Goal: Task Accomplishment & Management: Manage account settings

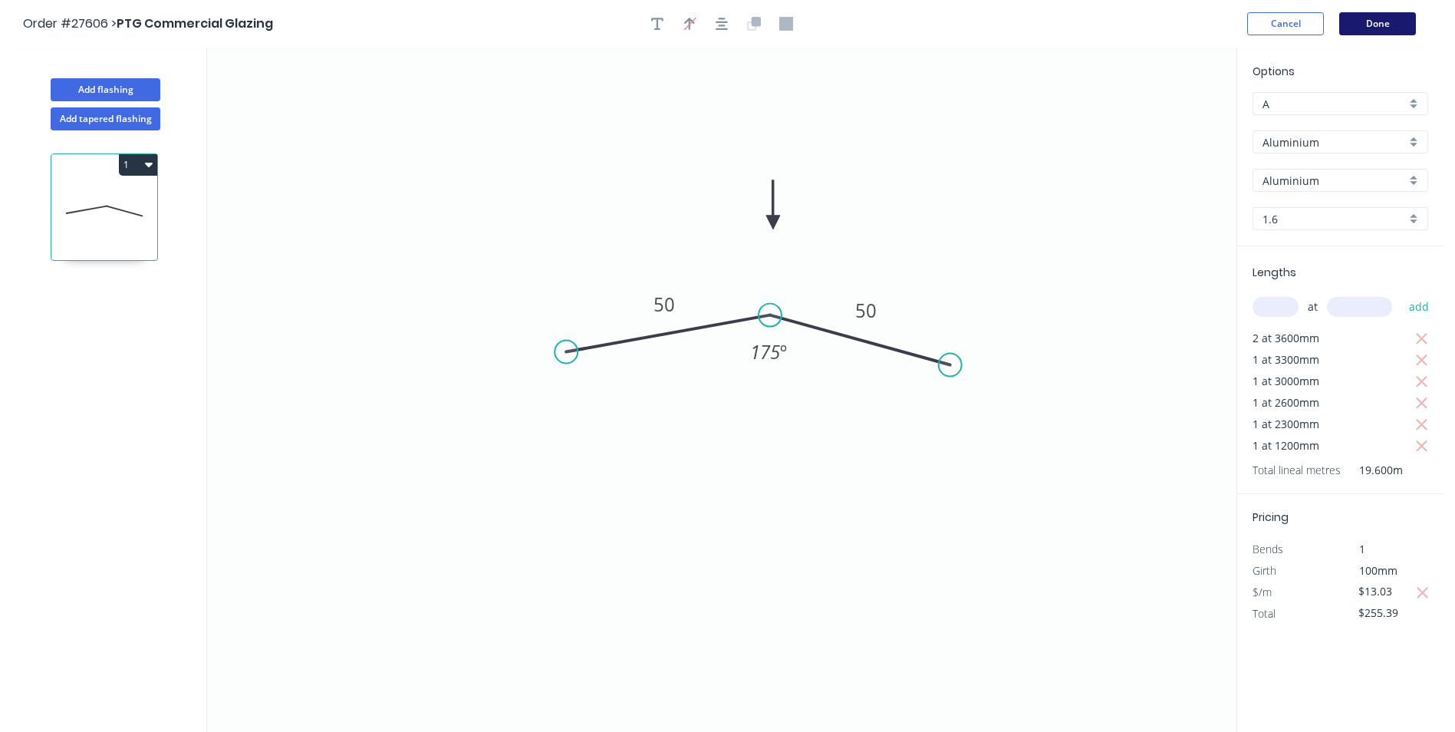
click at [1353, 18] on button "Done" at bounding box center [1377, 23] width 77 height 23
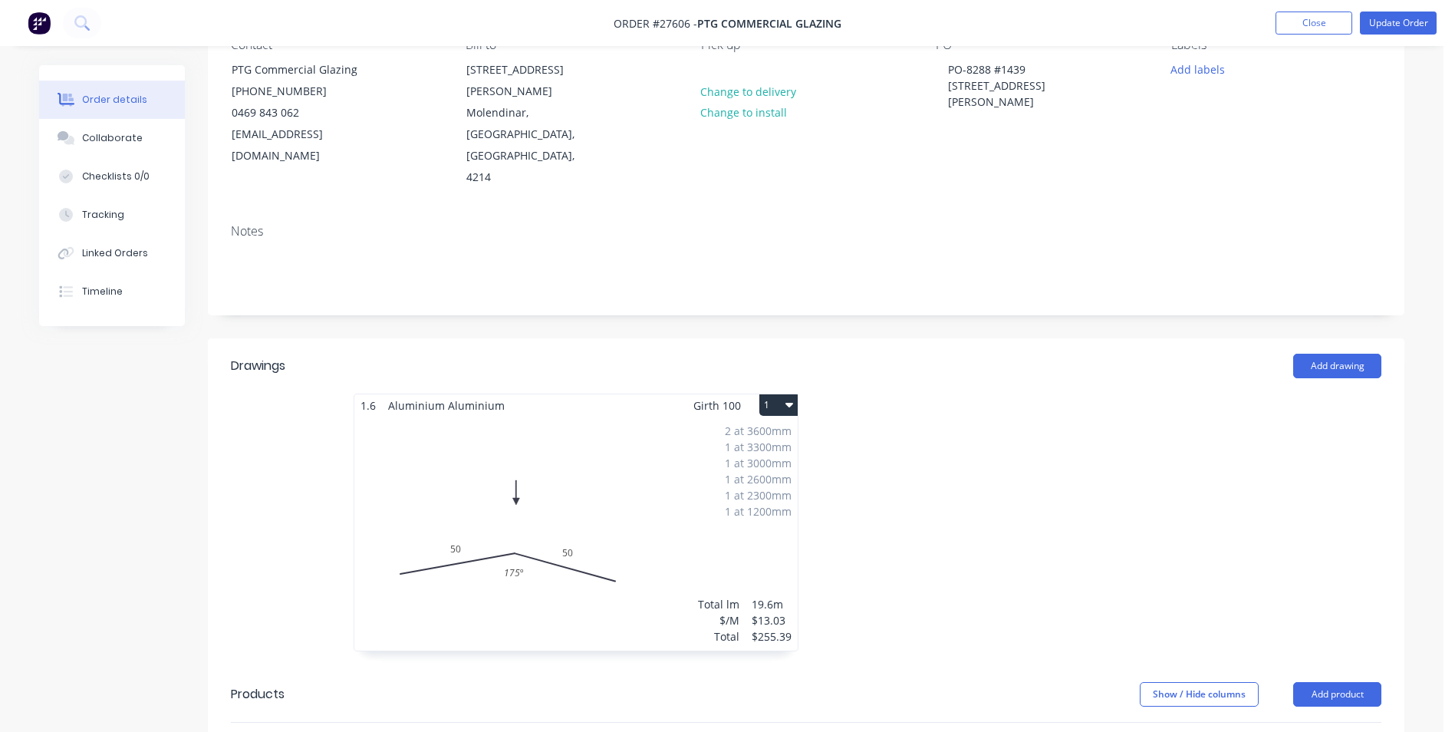
scroll to position [307, 0]
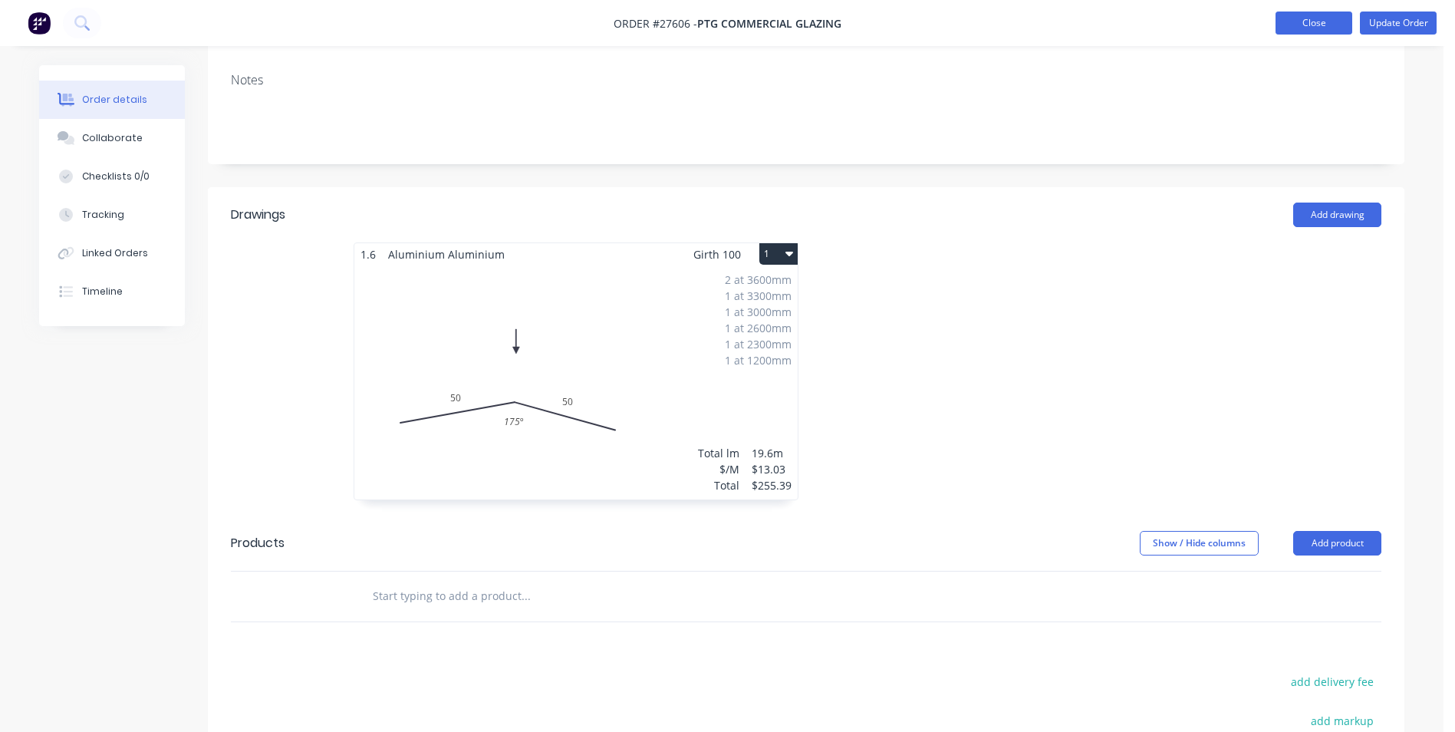
click at [1294, 15] on button "Close" at bounding box center [1314, 23] width 77 height 23
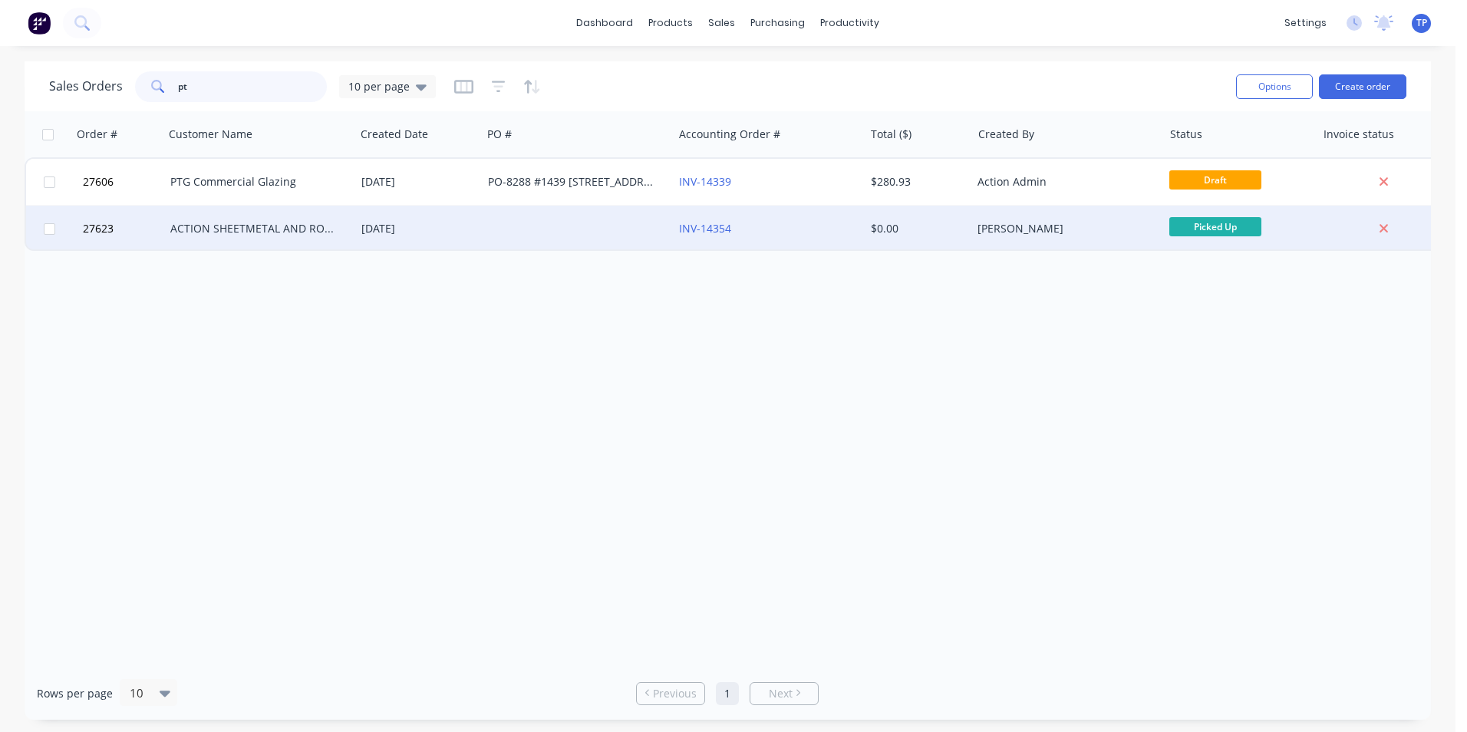
type input "p"
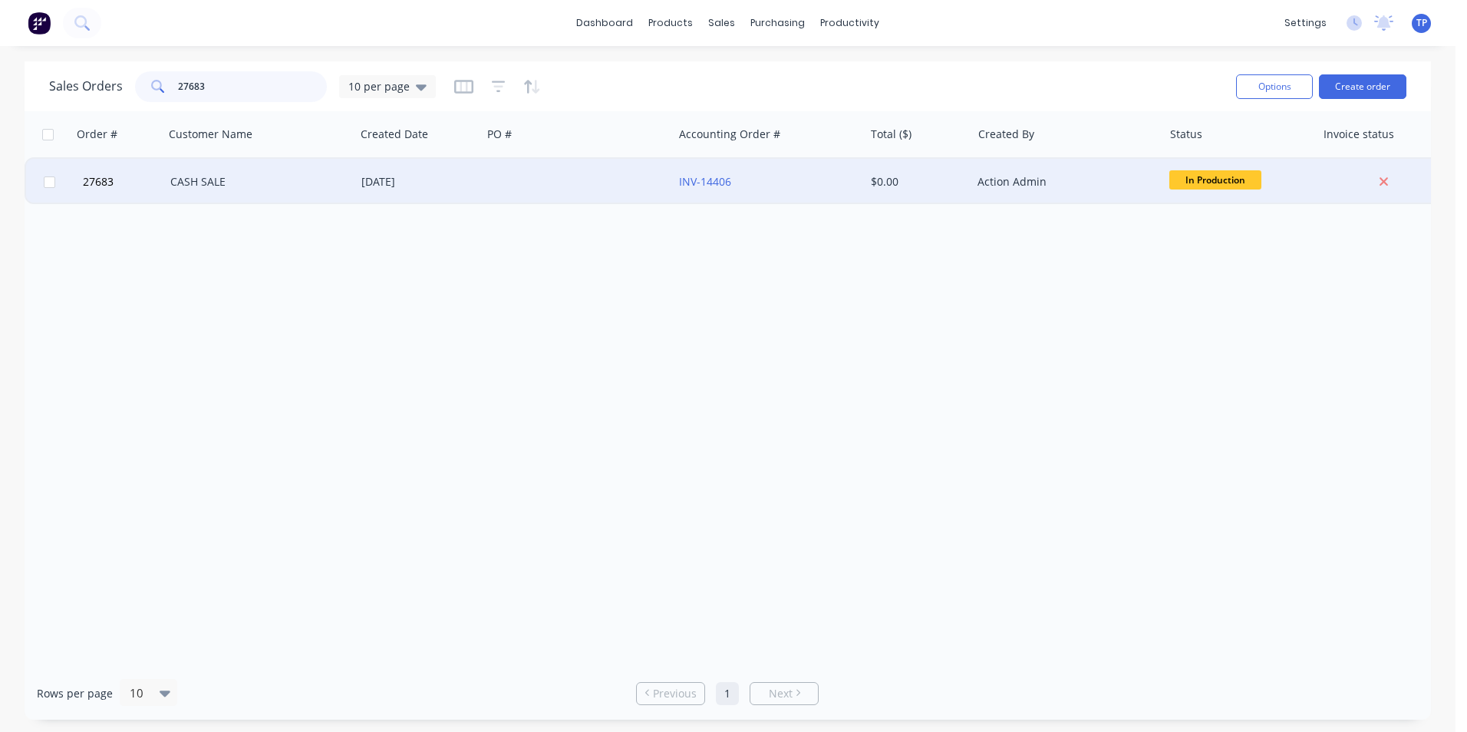
type input "27683"
click at [772, 179] on div "INV-14406" at bounding box center [764, 181] width 170 height 15
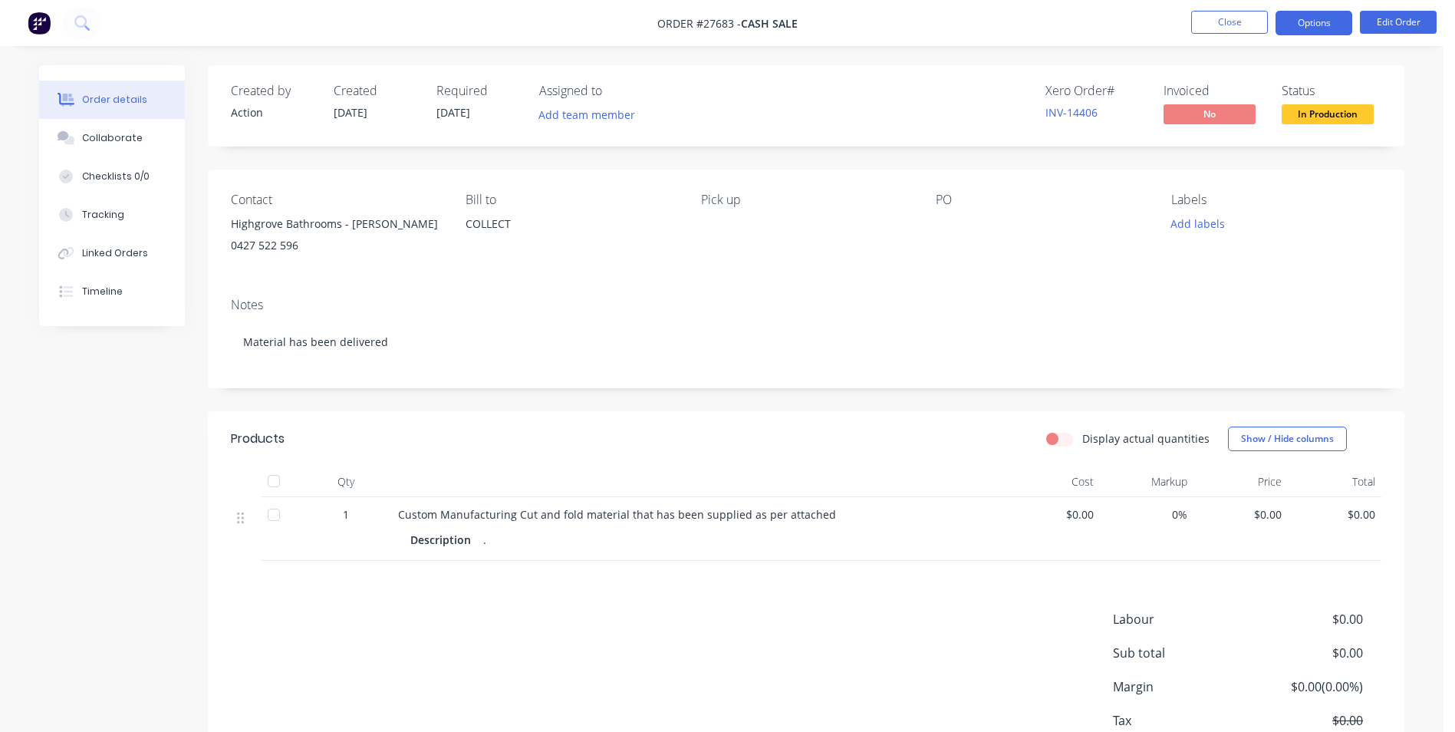
click at [1306, 23] on button "Options" at bounding box center [1314, 23] width 77 height 25
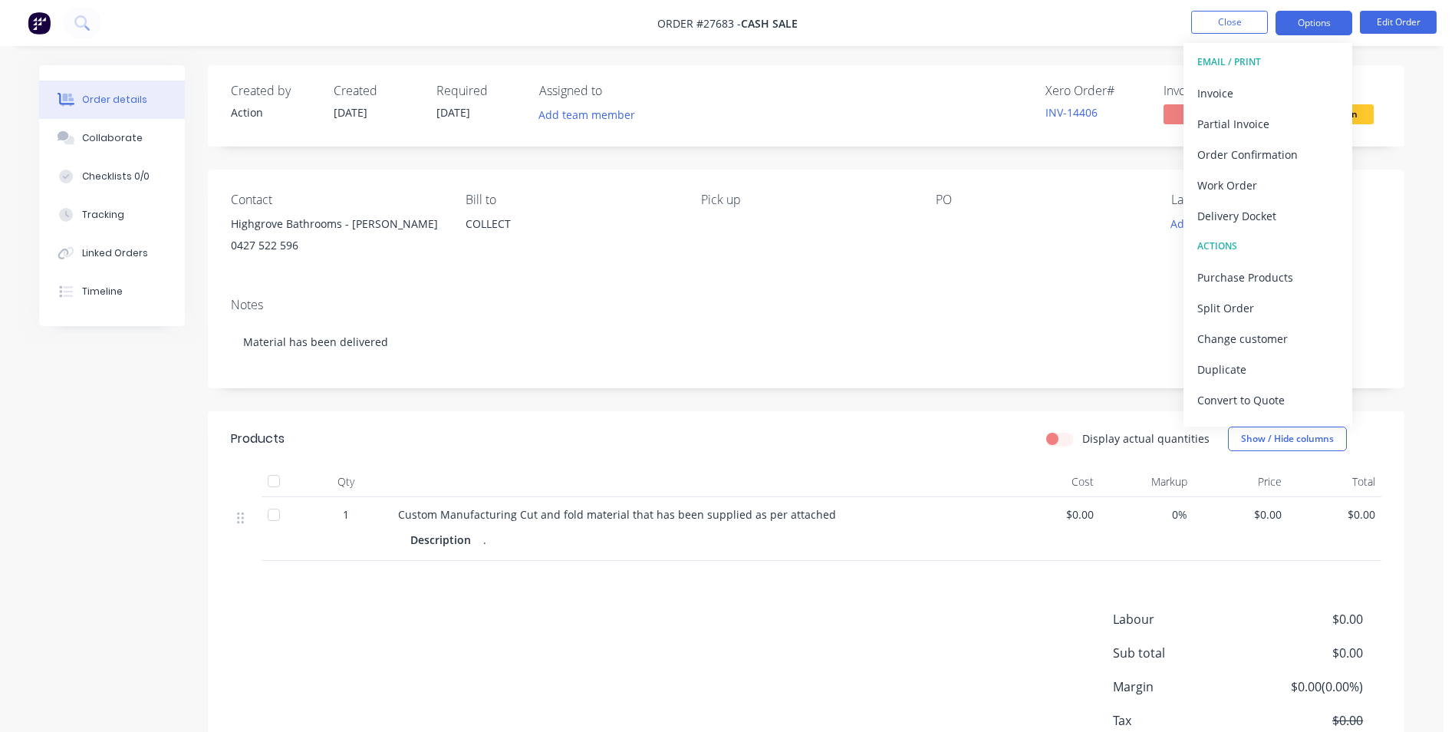
click at [1306, 23] on button "Options" at bounding box center [1314, 23] width 77 height 25
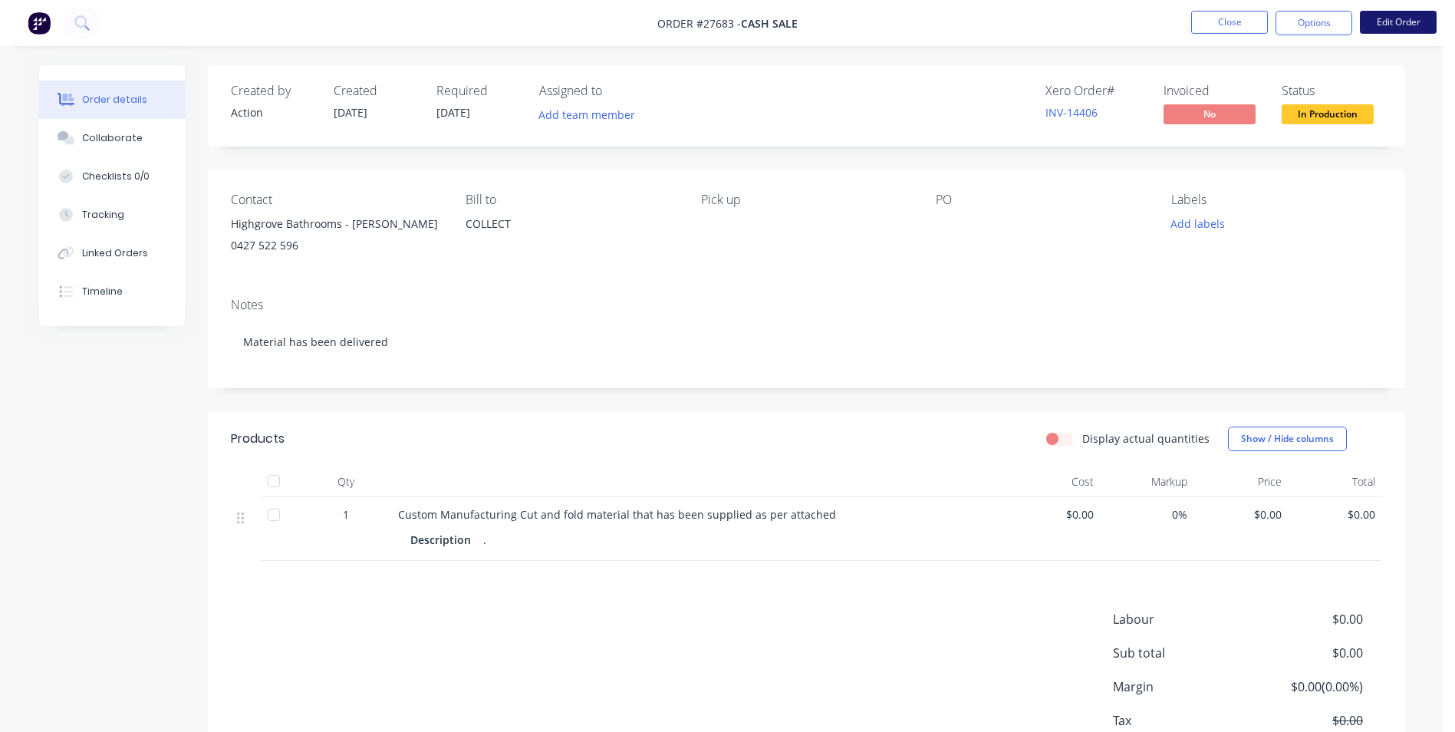
click at [1399, 21] on button "Edit Order" at bounding box center [1398, 22] width 77 height 23
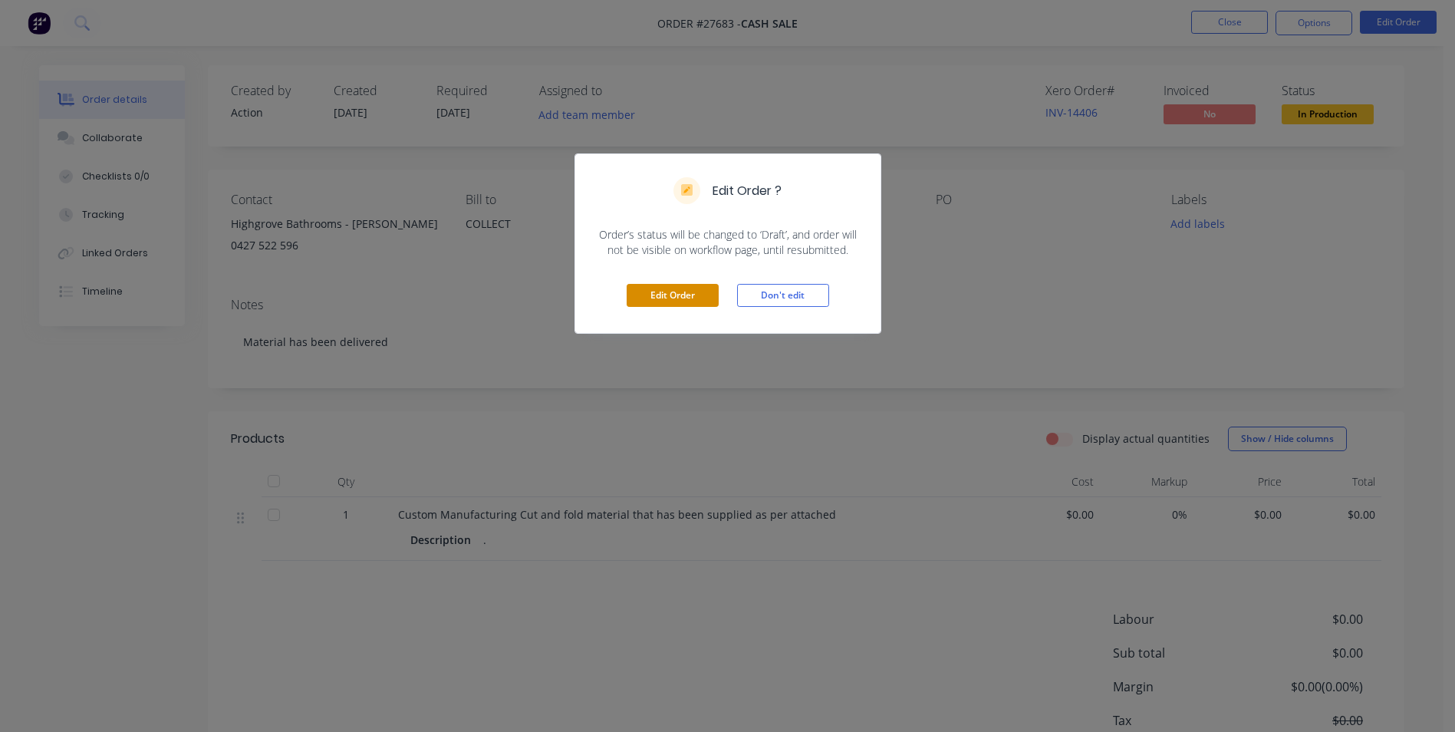
click at [697, 301] on button "Edit Order" at bounding box center [673, 295] width 92 height 23
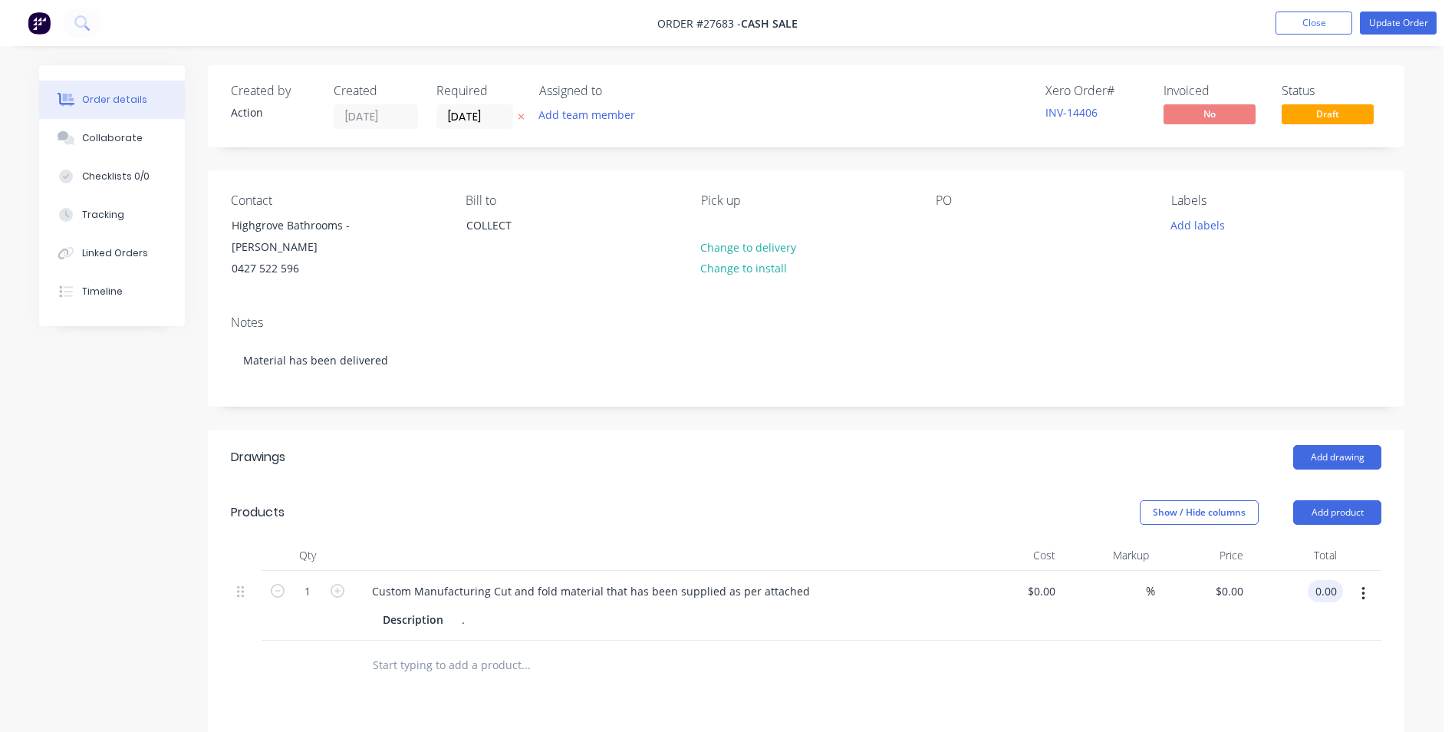
click at [1330, 588] on input "0.00" at bounding box center [1328, 591] width 29 height 22
type input "660"
type input "$660.00"
click at [1271, 681] on div at bounding box center [806, 666] width 1151 height 50
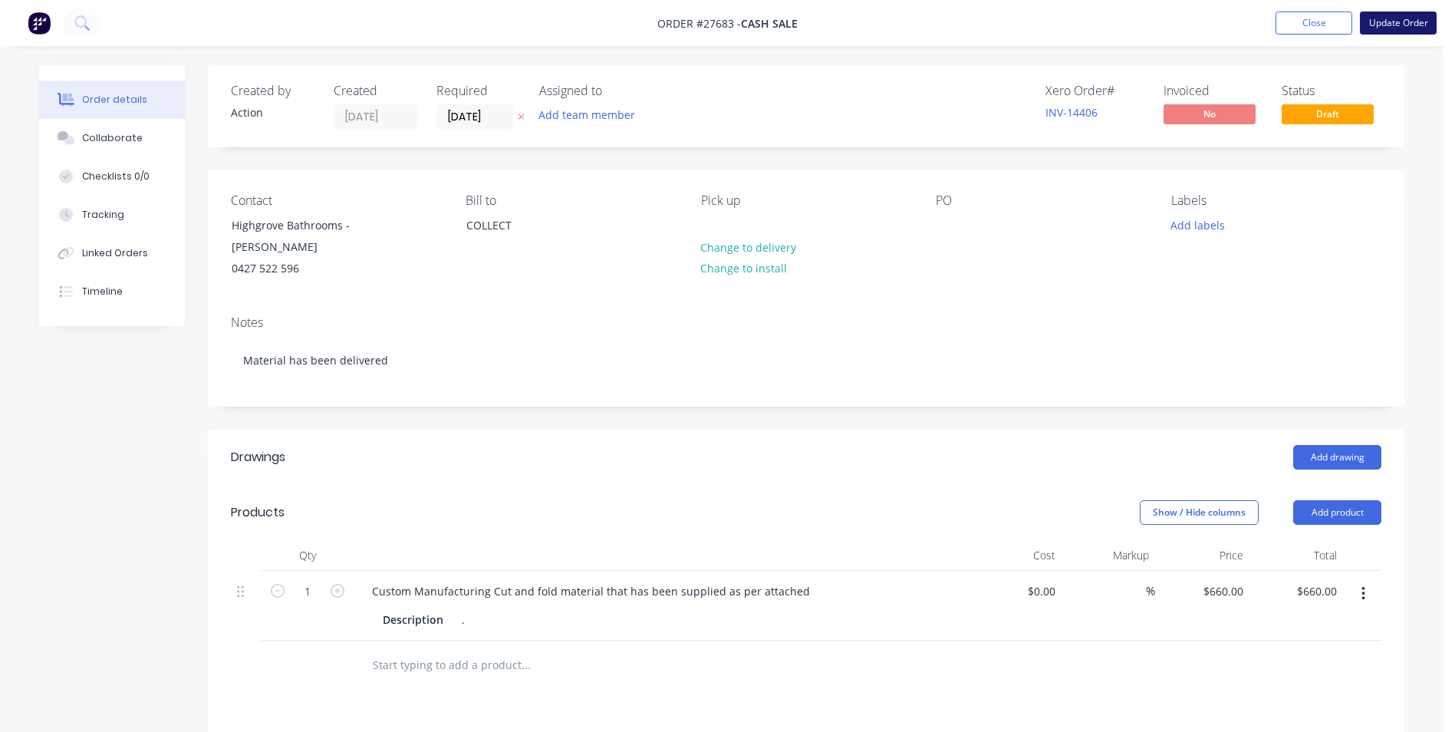
click at [1385, 17] on button "Update Order" at bounding box center [1398, 23] width 77 height 23
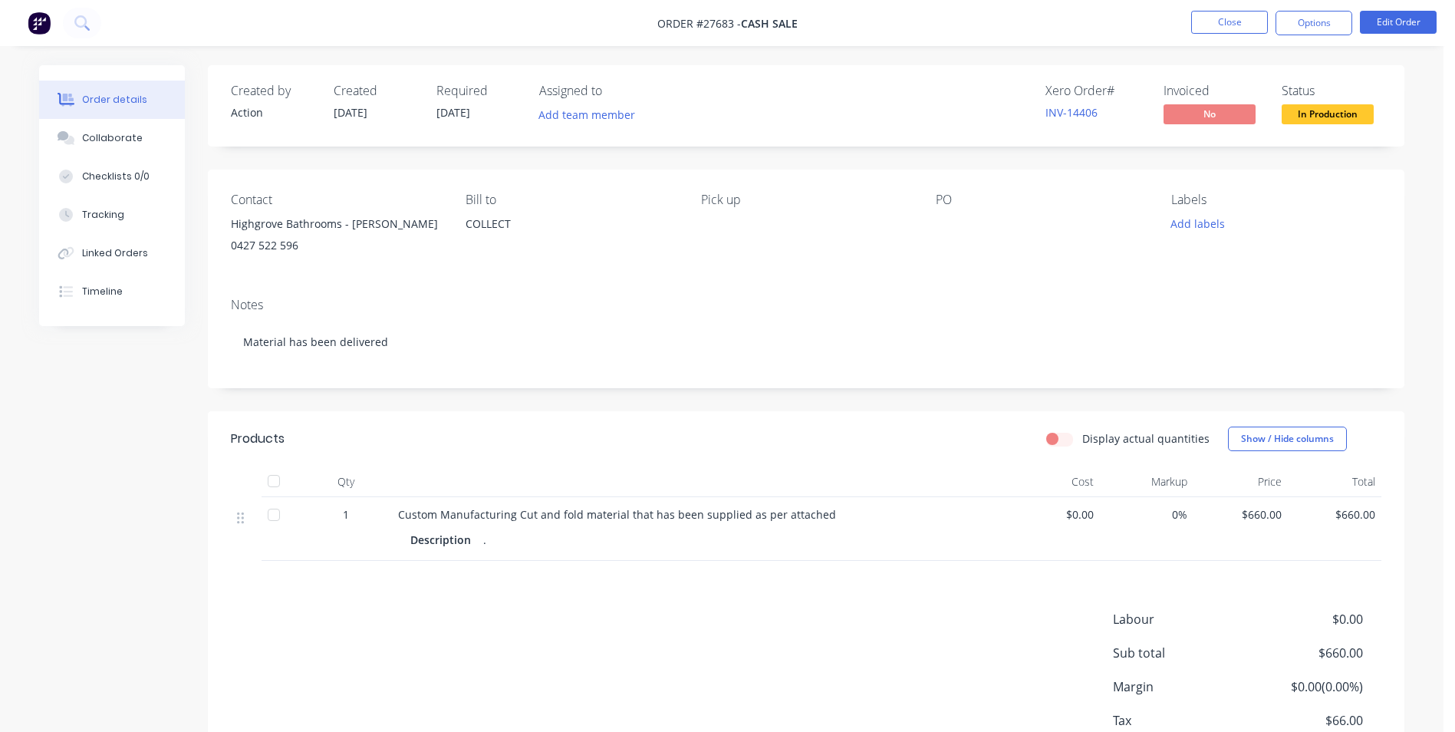
click at [1350, 116] on span "In Production" at bounding box center [1328, 113] width 92 height 19
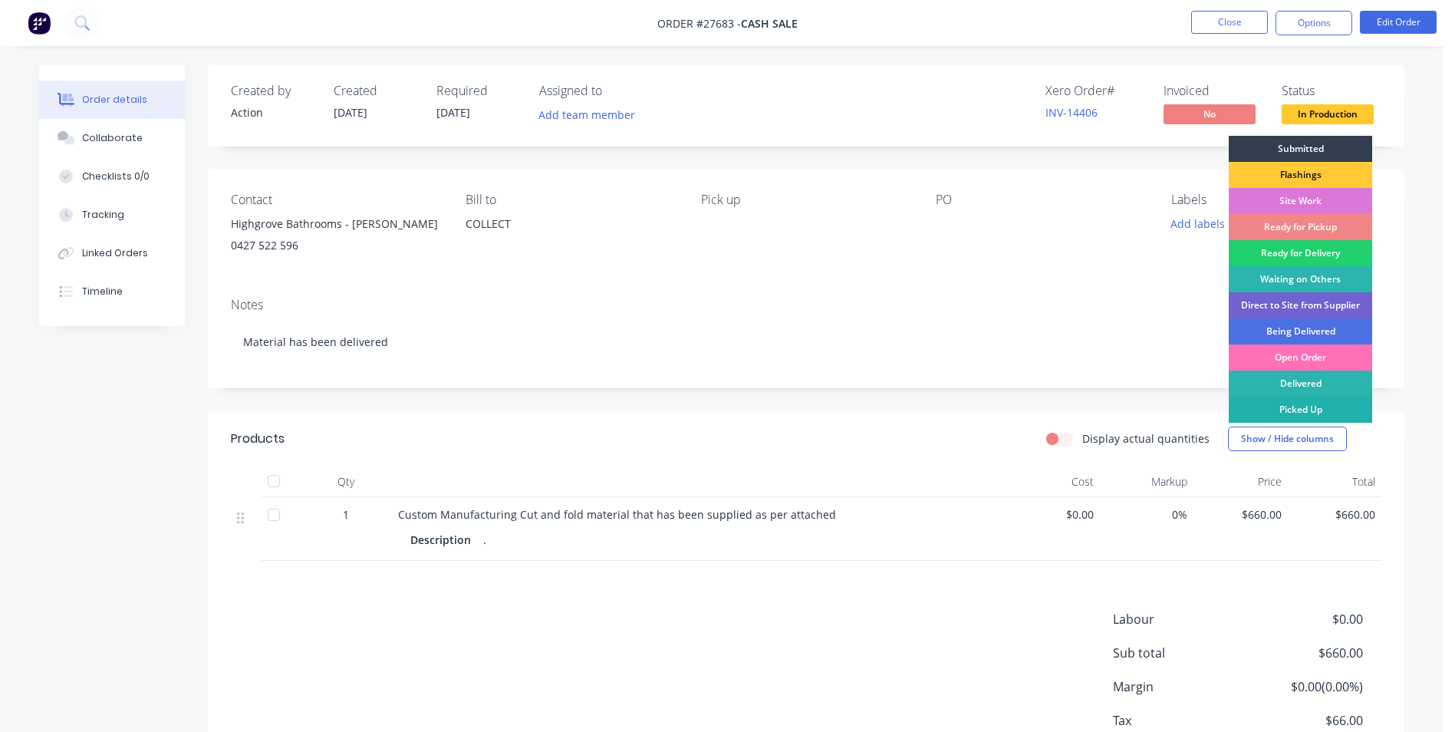
click at [1345, 412] on div "Picked Up" at bounding box center [1300, 410] width 143 height 26
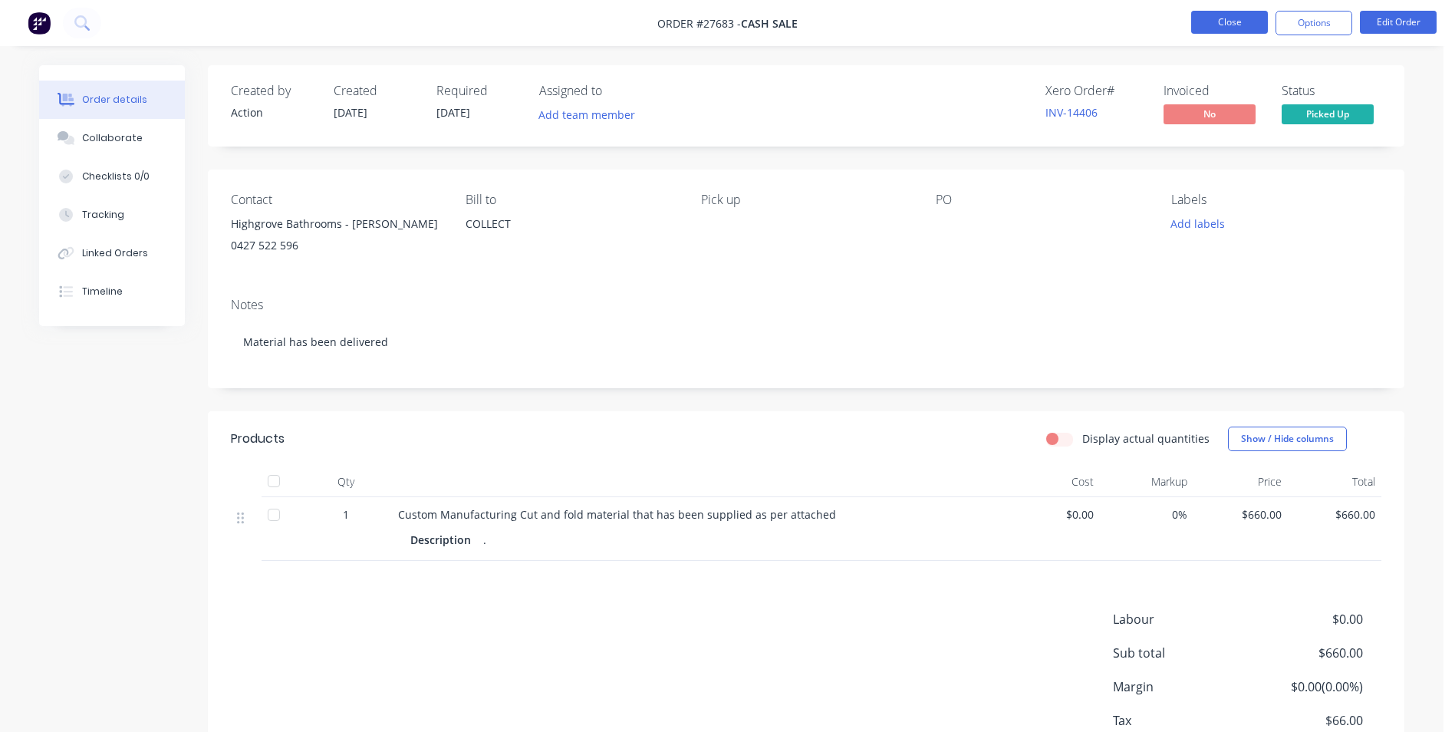
click at [1206, 21] on button "Close" at bounding box center [1229, 22] width 77 height 23
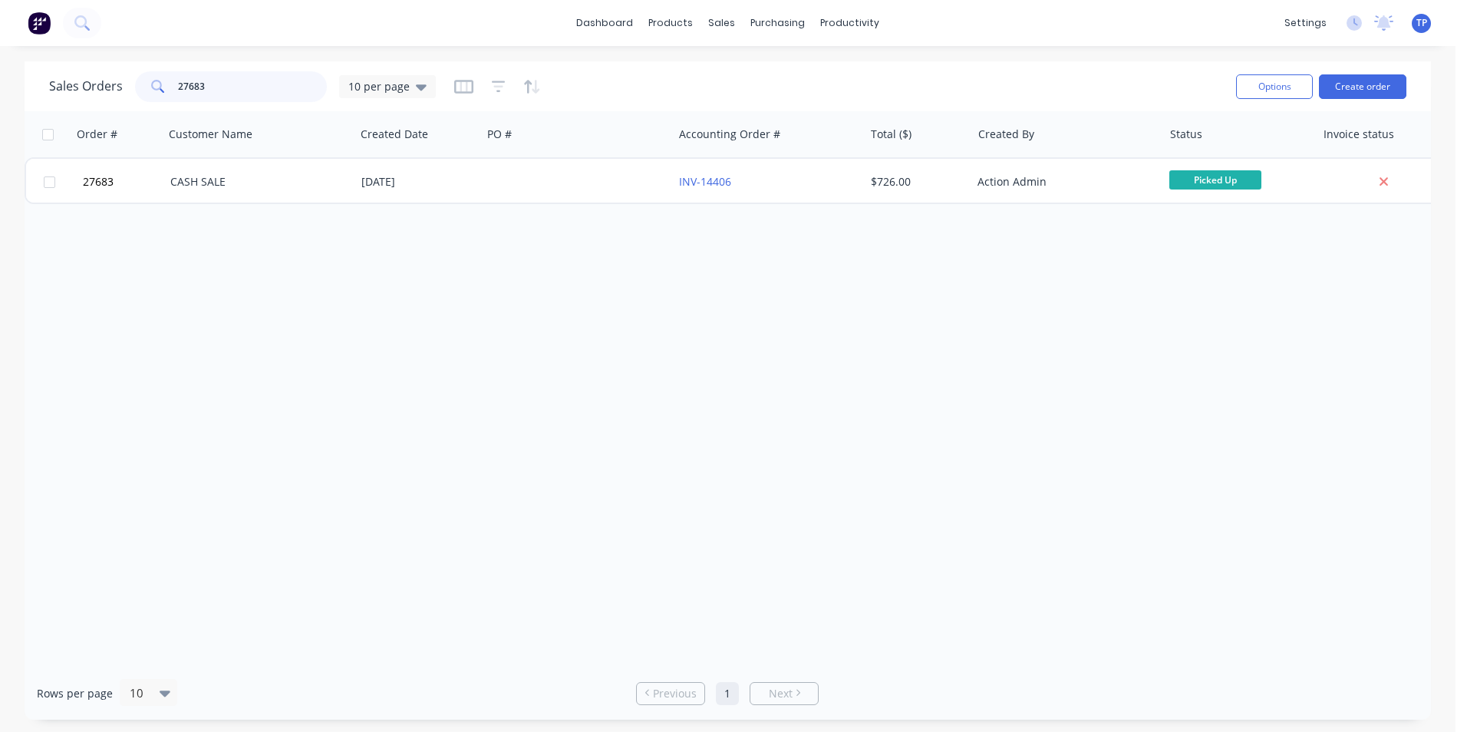
click at [229, 84] on input "27683" at bounding box center [253, 86] width 150 height 31
type input "2"
type input "d"
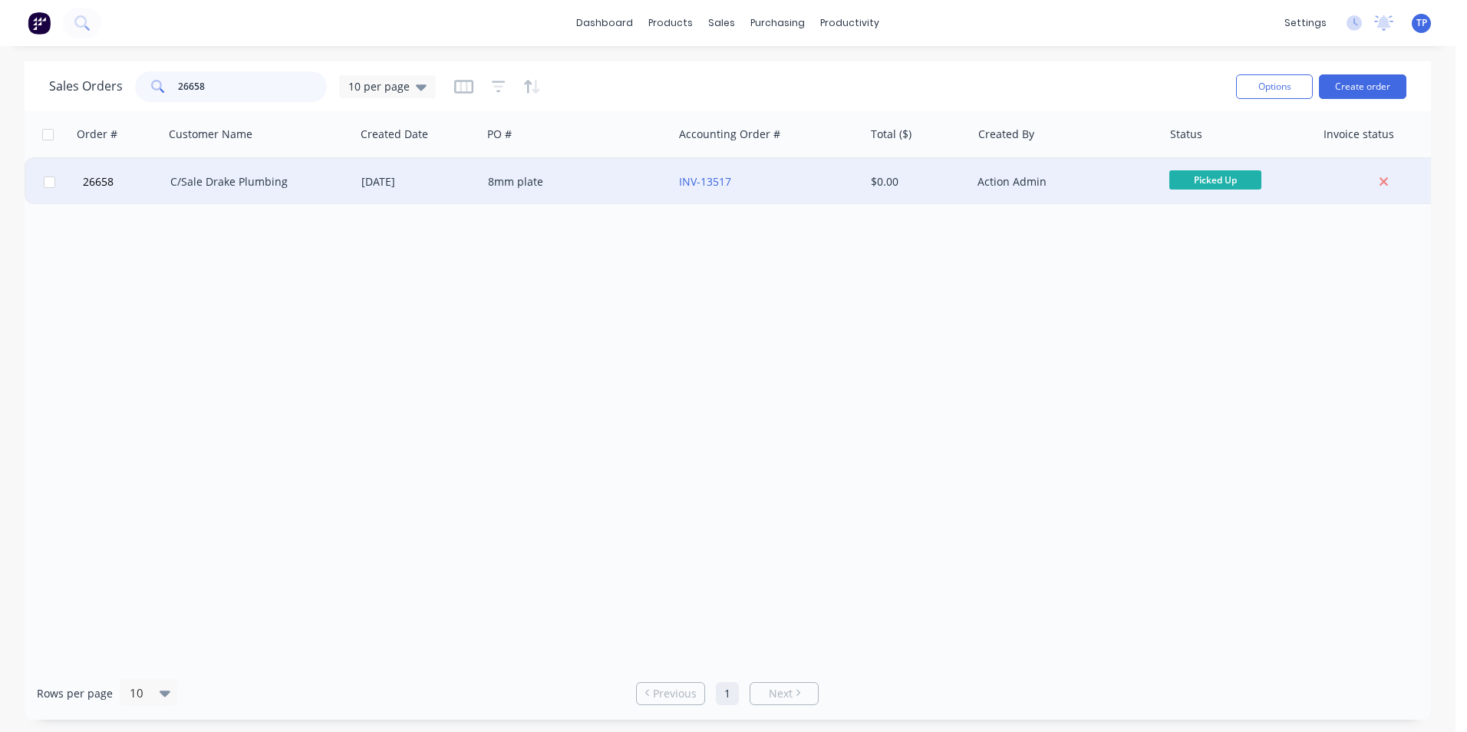
type input "26658"
click at [581, 183] on div "8mm plate" at bounding box center [573, 181] width 170 height 15
